Goal: Find specific page/section: Find specific page/section

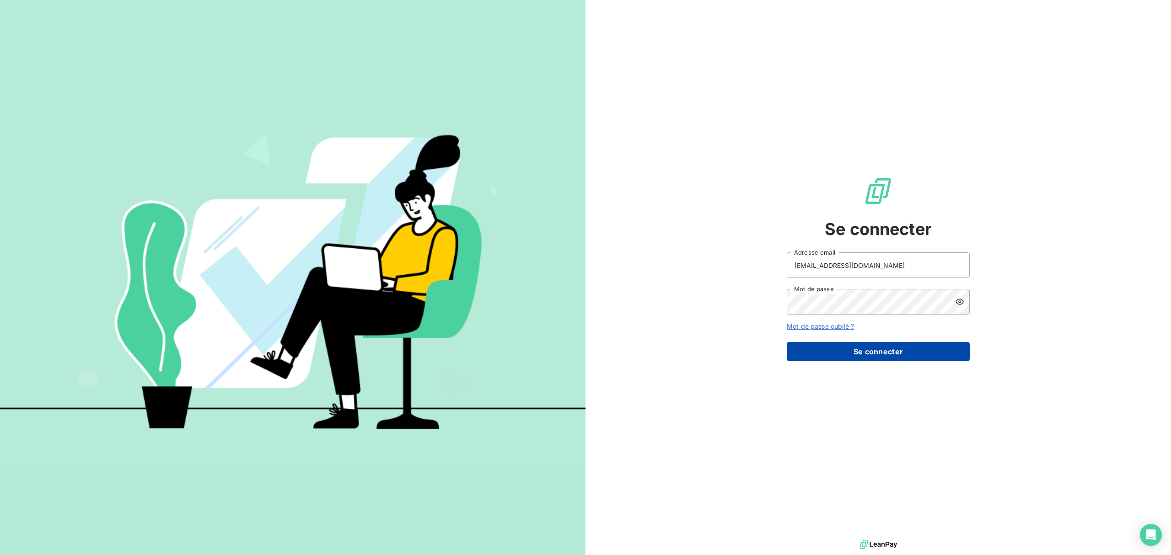
click at [880, 352] on button "Se connecter" at bounding box center [878, 351] width 183 height 19
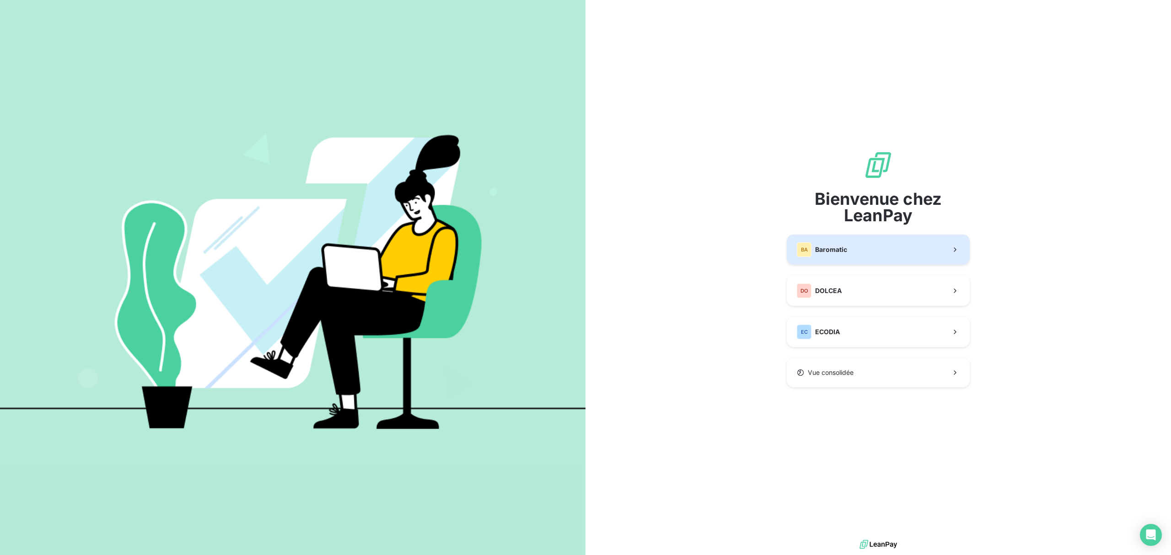
click at [855, 259] on button "BA Baromatic" at bounding box center [878, 250] width 183 height 30
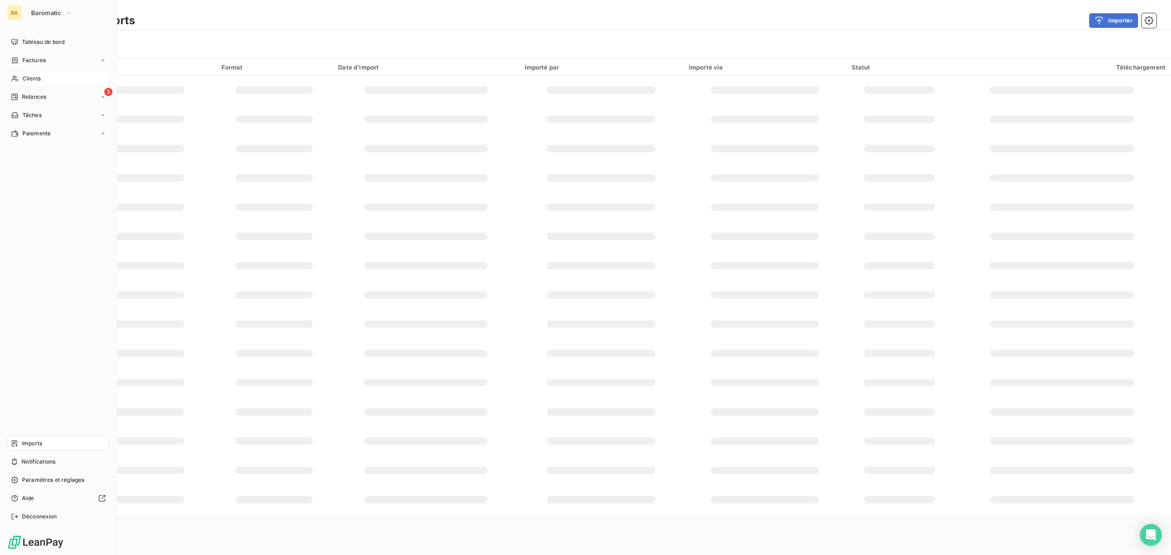
click at [30, 74] on div "Clients" at bounding box center [58, 78] width 102 height 15
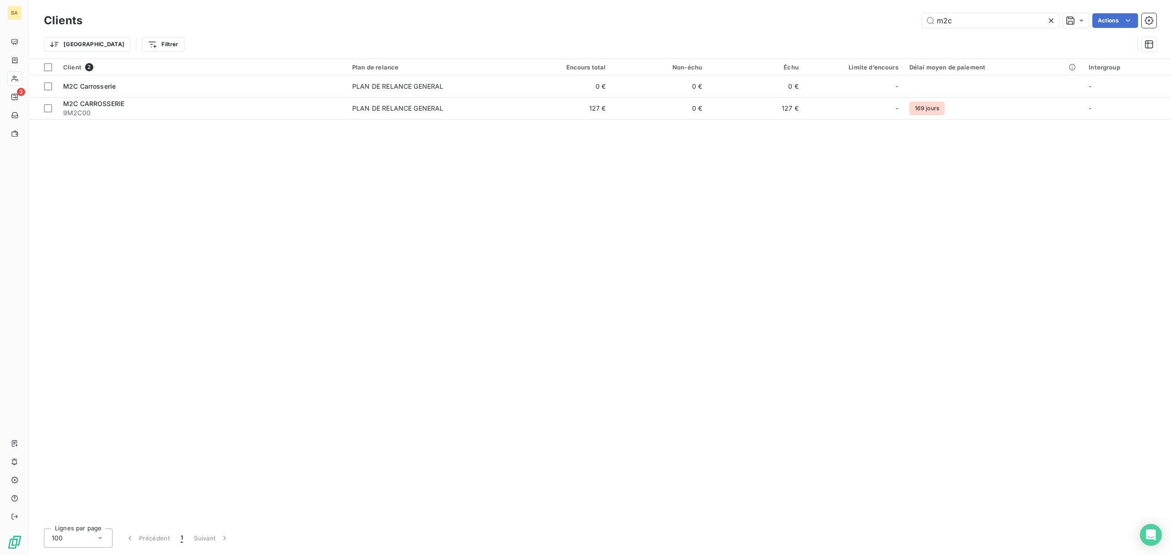
type input "m2c"
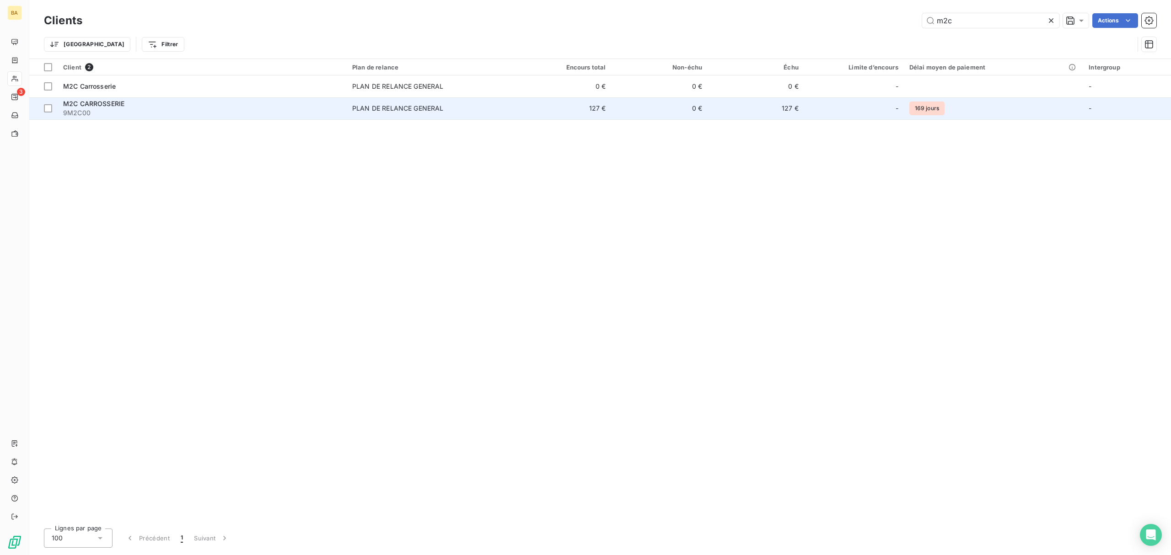
click at [383, 110] on div "PLAN DE RELANCE GENERAL" at bounding box center [397, 108] width 91 height 9
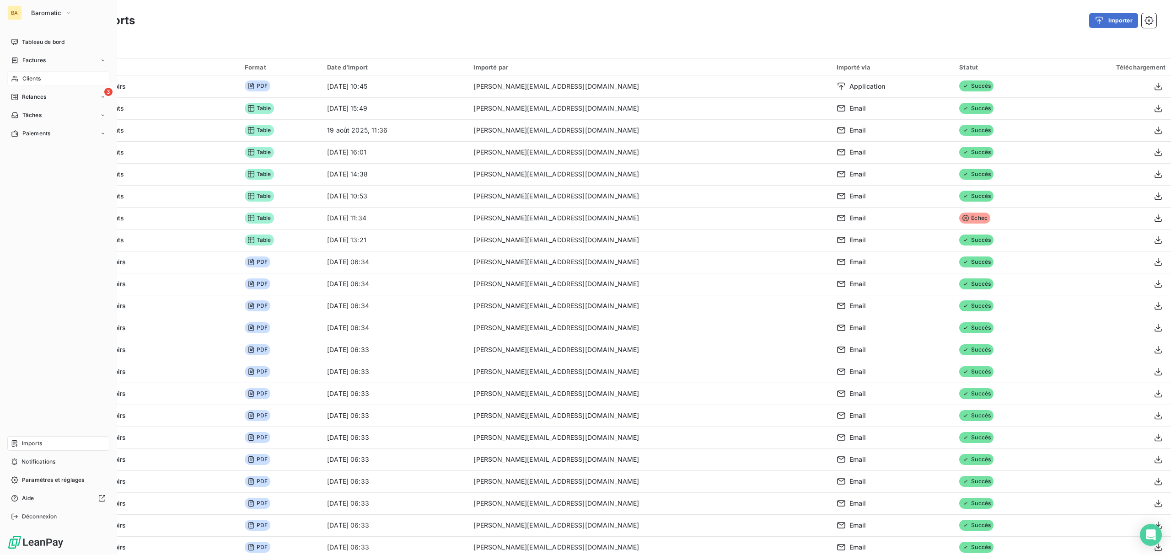
click at [40, 75] on span "Clients" at bounding box center [31, 79] width 18 height 8
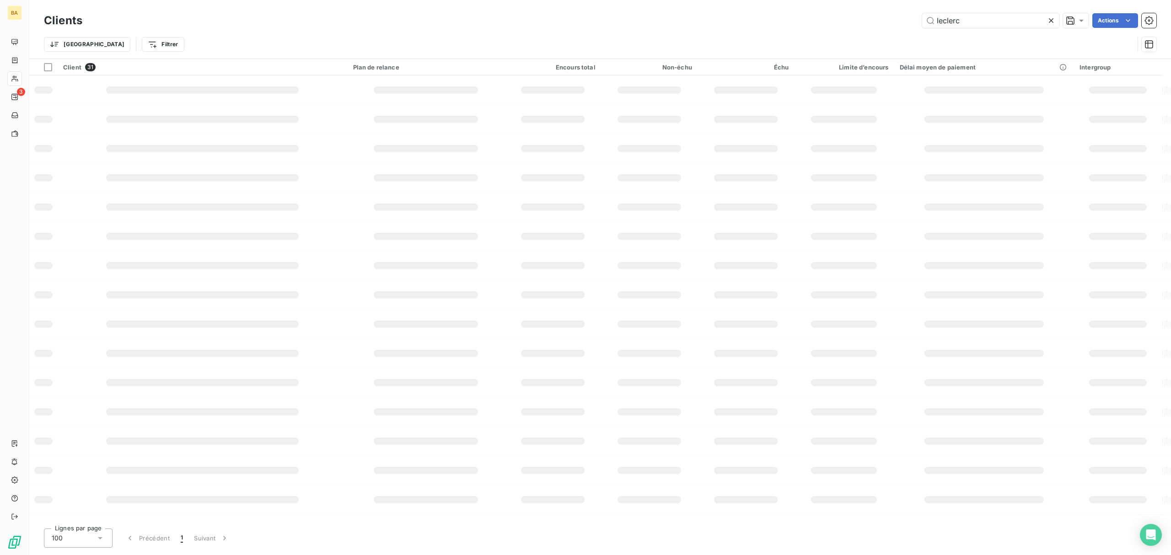
type input "leclerc"
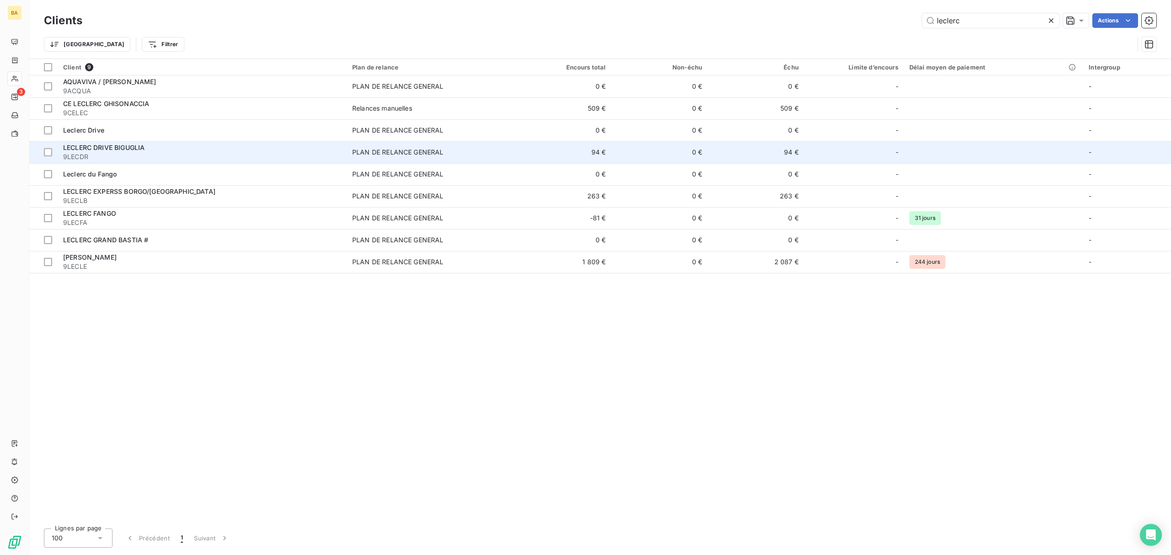
click at [582, 155] on td "94 €" at bounding box center [563, 152] width 97 height 22
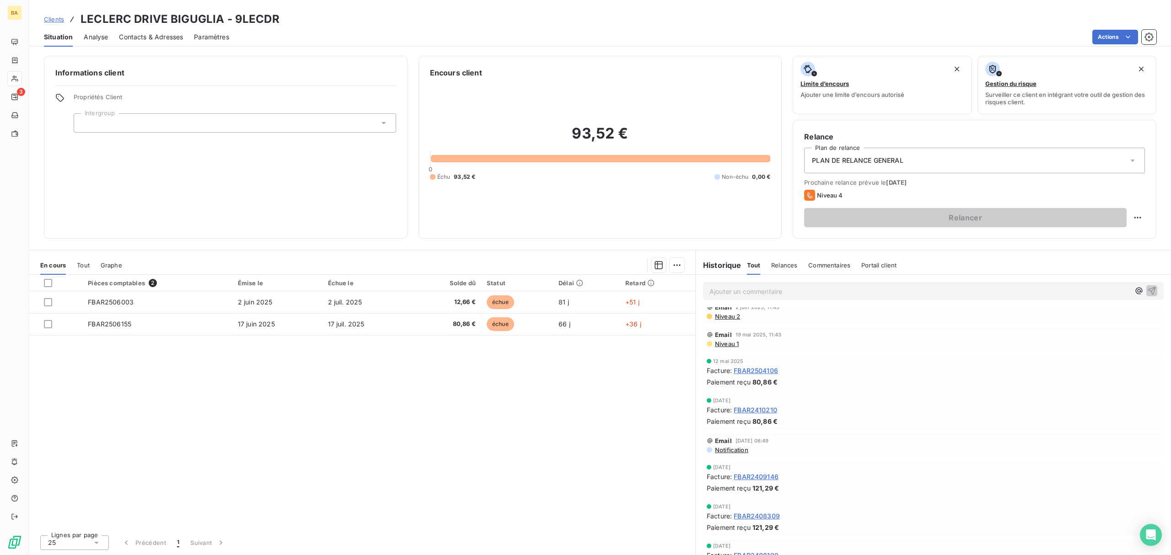
scroll to position [122, 0]
